Goal: Information Seeking & Learning: Find specific fact

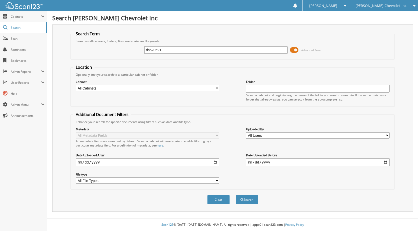
click at [211, 88] on select "All Cabinets ACCOUNTS PAYABLE AUDIT AUTOMATE SERVICE RO CAR DEALS CDK SERVICE R…" at bounding box center [148, 88] width 144 height 6
click at [151, 52] on input "ds520521" at bounding box center [216, 50] width 144 height 8
type input "DS520521"
click at [247, 198] on button "Search" at bounding box center [247, 199] width 23 height 9
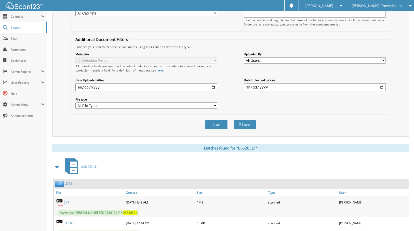
scroll to position [97, 0]
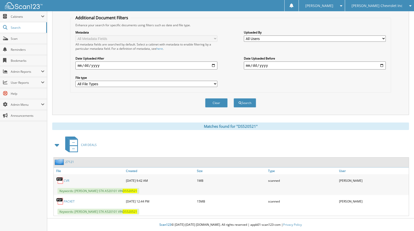
click at [69, 160] on div "27121" at bounding box center [64, 162] width 20 height 6
click at [69, 161] on link "27121" at bounding box center [69, 162] width 9 height 4
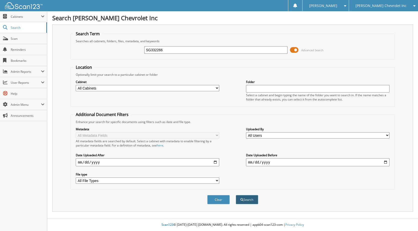
type input "SG332266"
click at [249, 200] on button "Search" at bounding box center [247, 199] width 23 height 9
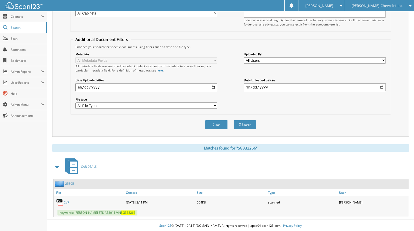
scroll to position [76, 0]
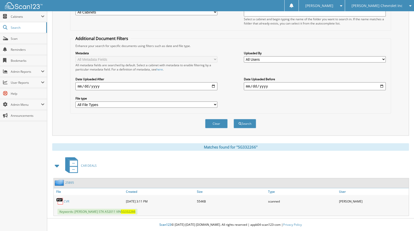
click at [69, 185] on link "25895" at bounding box center [69, 183] width 9 height 4
